Goal: Information Seeking & Learning: Learn about a topic

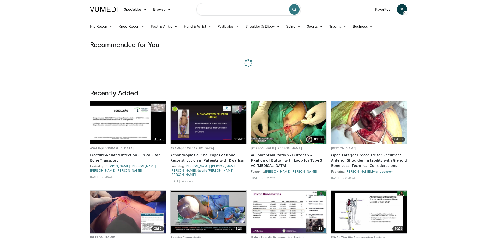
click at [237, 12] on input "Search topics, interventions" at bounding box center [248, 9] width 104 height 13
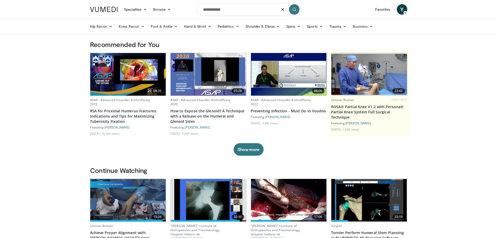
type input "**********"
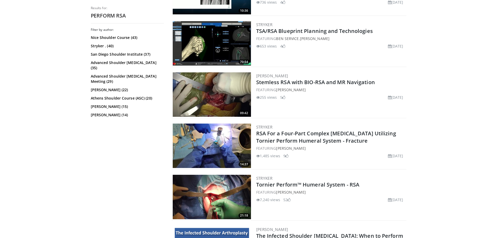
scroll to position [209, 0]
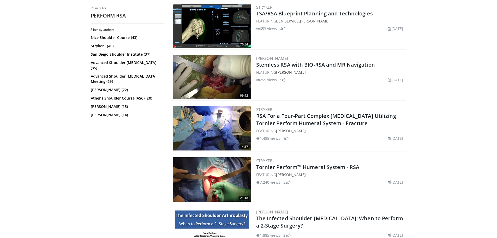
drag, startPoint x: 489, startPoint y: 41, endPoint x: 486, endPoint y: 30, distance: 12.1
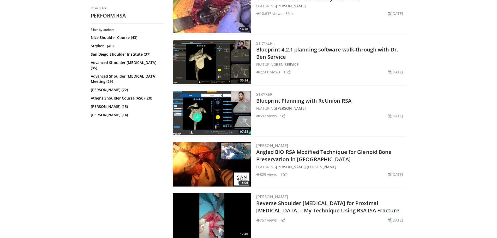
scroll to position [487, 0]
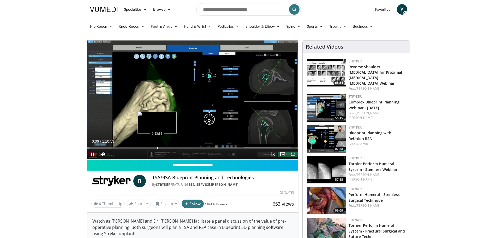
click at [157, 147] on div "Progress Bar" at bounding box center [157, 148] width 1 height 2
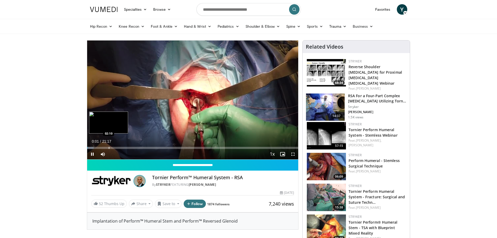
click at [109, 147] on div "Progress Bar" at bounding box center [109, 148] width 1 height 2
click at [125, 147] on div "Progress Bar" at bounding box center [125, 148] width 1 height 2
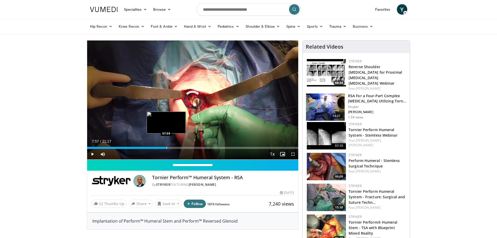
click at [166, 147] on div "Progress Bar" at bounding box center [166, 148] width 1 height 2
